Goal: Find specific page/section: Find specific page/section

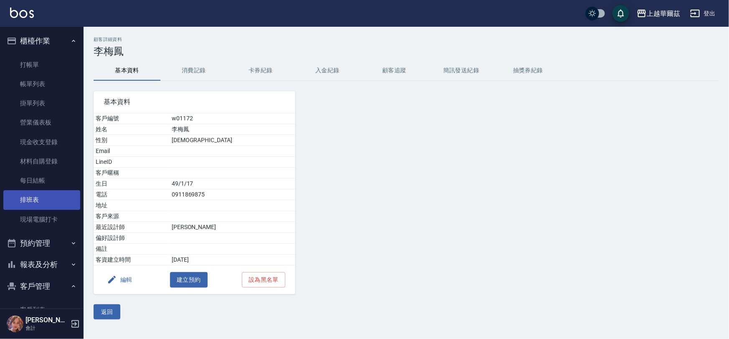
click at [37, 196] on link "排班表" at bounding box center [41, 199] width 77 height 19
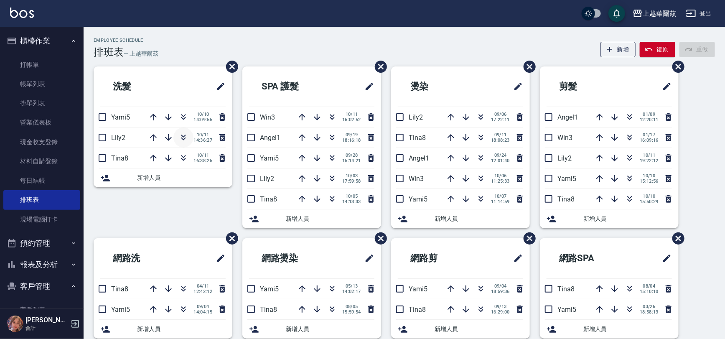
click at [181, 143] on button "button" at bounding box center [183, 137] width 20 height 20
click at [185, 140] on icon "button" at bounding box center [183, 137] width 10 height 10
click at [49, 286] on button "客戶管理" at bounding box center [41, 286] width 77 height 22
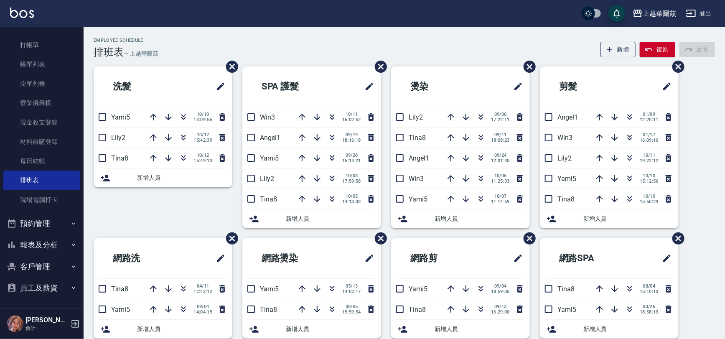
click at [70, 265] on icon "button" at bounding box center [73, 266] width 7 height 7
click at [59, 292] on link "客戶列表" at bounding box center [41, 289] width 77 height 19
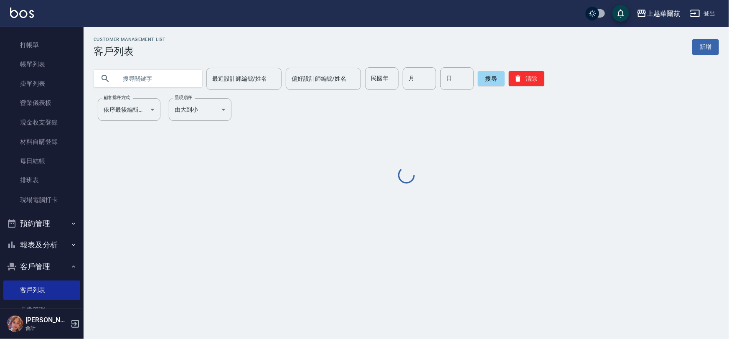
click at [166, 75] on input "text" at bounding box center [156, 78] width 79 height 23
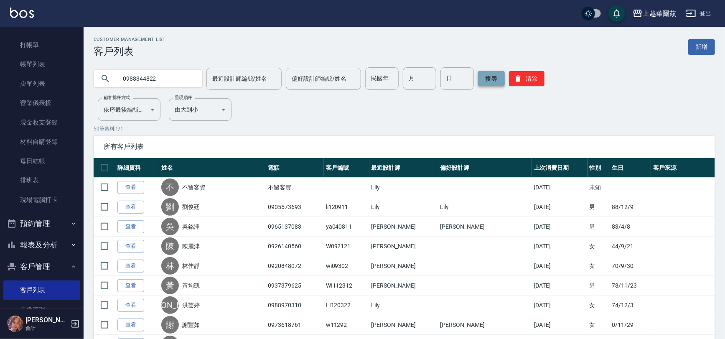
type input "0988344822"
click at [490, 76] on button "搜尋" at bounding box center [491, 78] width 27 height 15
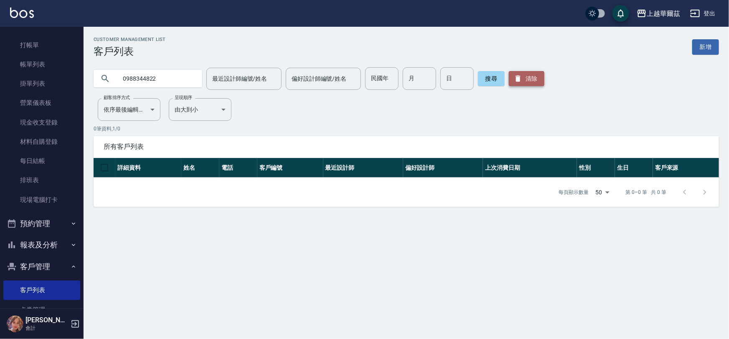
click at [532, 83] on button "清除" at bounding box center [527, 78] width 36 height 15
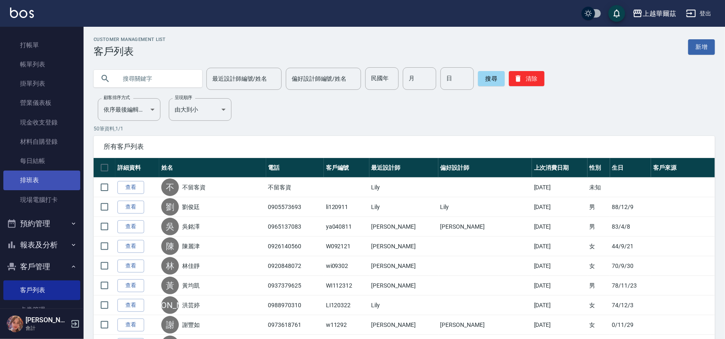
click at [56, 183] on link "排班表" at bounding box center [41, 179] width 77 height 19
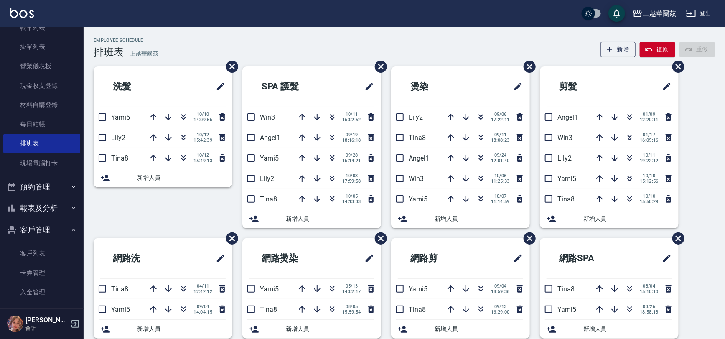
scroll to position [84, 0]
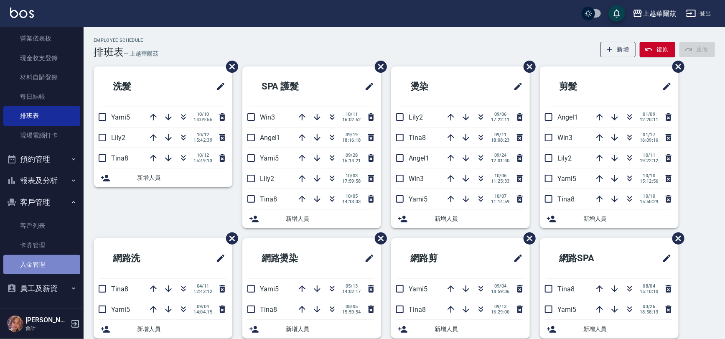
click at [42, 261] on link "入金管理" at bounding box center [41, 264] width 77 height 19
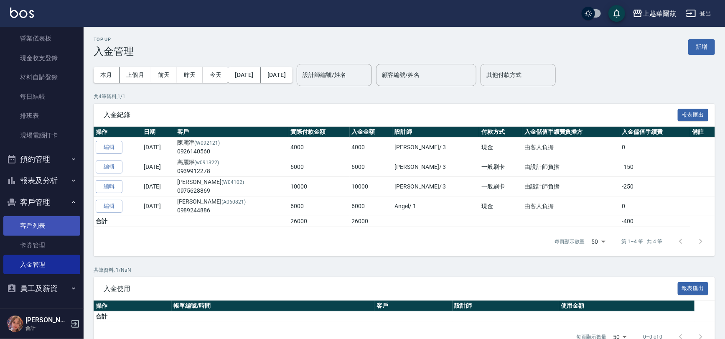
click at [43, 226] on link "客戶列表" at bounding box center [41, 225] width 77 height 19
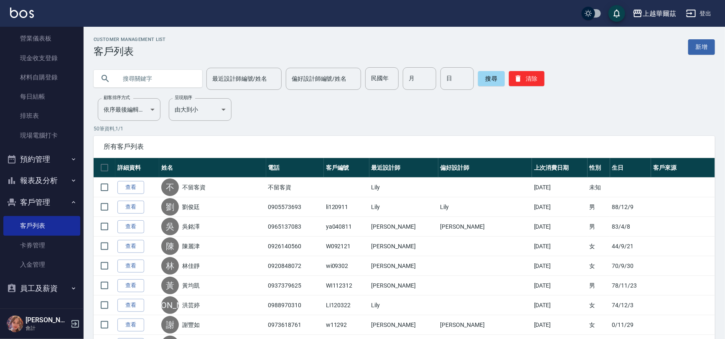
click at [159, 81] on input "text" at bounding box center [156, 78] width 79 height 23
type input "[PERSON_NAME]"
click at [229, 78] on div "最近設計師編號/姓名 最近設計師編號/姓名" at bounding box center [243, 79] width 75 height 22
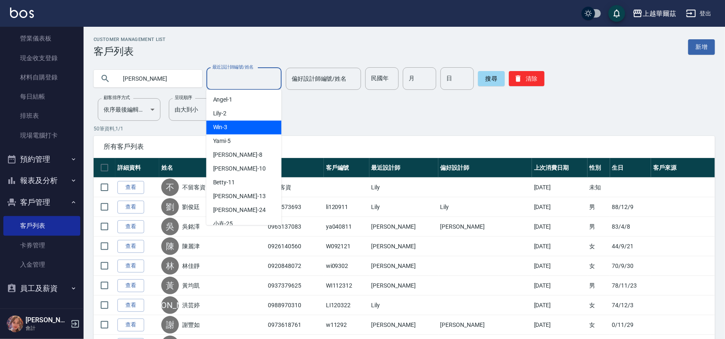
click at [228, 124] on div "Win -3" at bounding box center [243, 128] width 75 height 14
type input "Win-3"
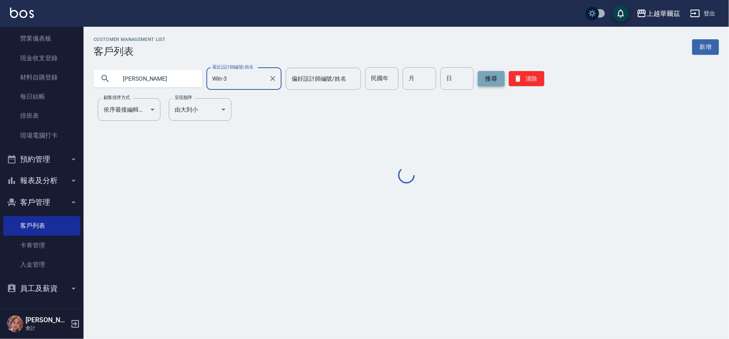
click at [487, 79] on button "搜尋" at bounding box center [491, 78] width 27 height 15
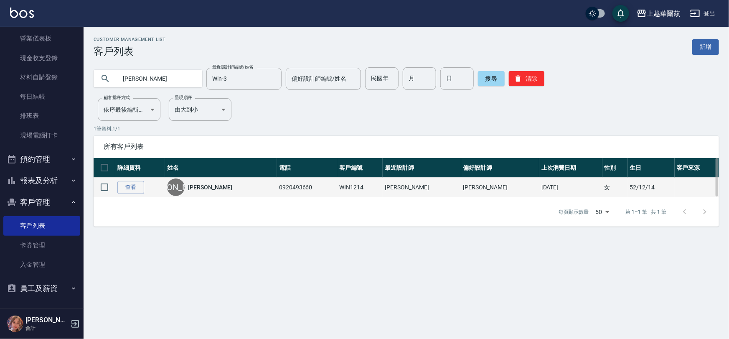
drag, startPoint x: 170, startPoint y: 188, endPoint x: 156, endPoint y: 193, distance: 15.1
click at [165, 190] on td "查看" at bounding box center [140, 188] width 50 height 20
click at [140, 188] on link "查看" at bounding box center [130, 187] width 27 height 13
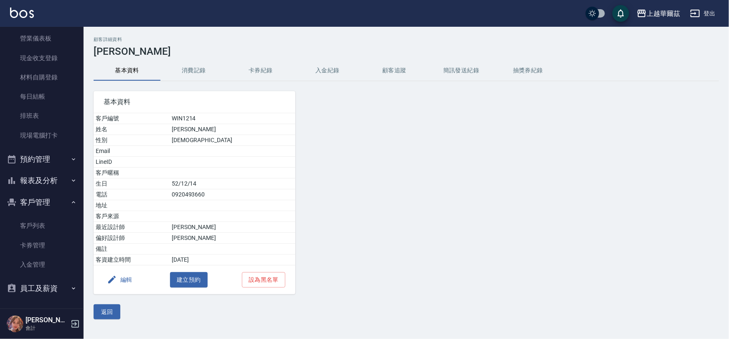
click at [329, 76] on button "入金紀錄" at bounding box center [327, 71] width 67 height 20
